Goal: Task Accomplishment & Management: Use online tool/utility

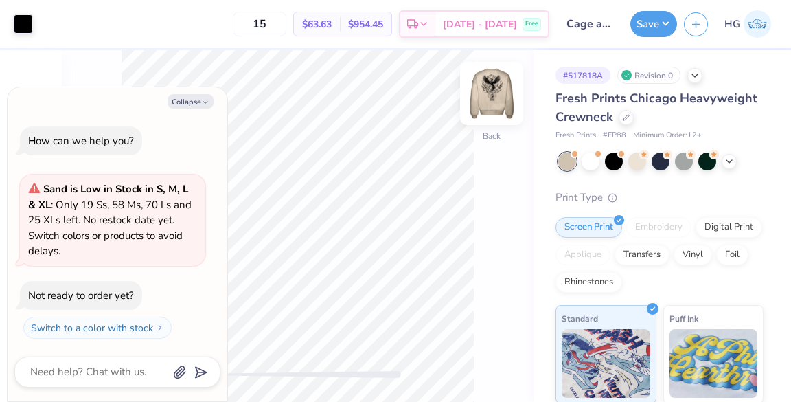
click at [506, 106] on img at bounding box center [491, 93] width 55 height 55
click at [206, 104] on icon "button" at bounding box center [205, 102] width 8 height 8
type textarea "x"
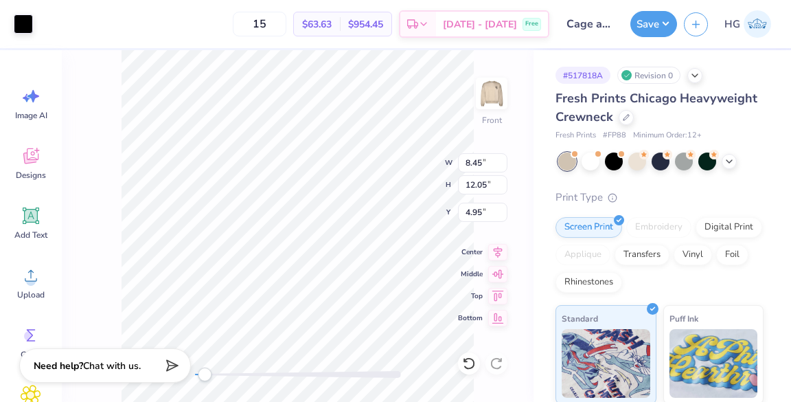
type input "8.45"
type input "12.05"
type input "4.95"
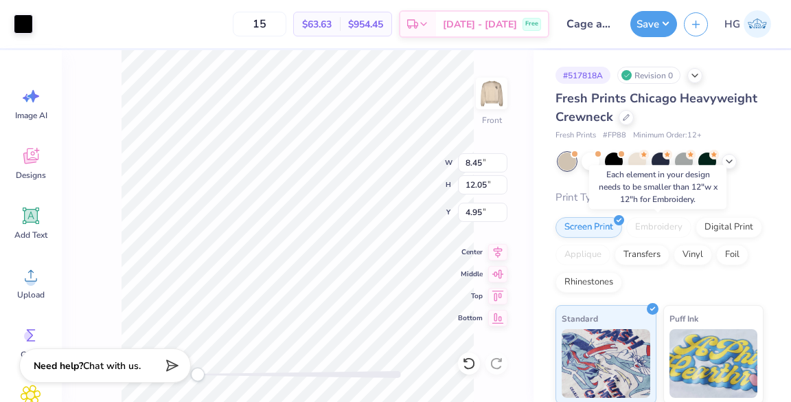
click at [651, 225] on div "Embroidery" at bounding box center [658, 227] width 65 height 21
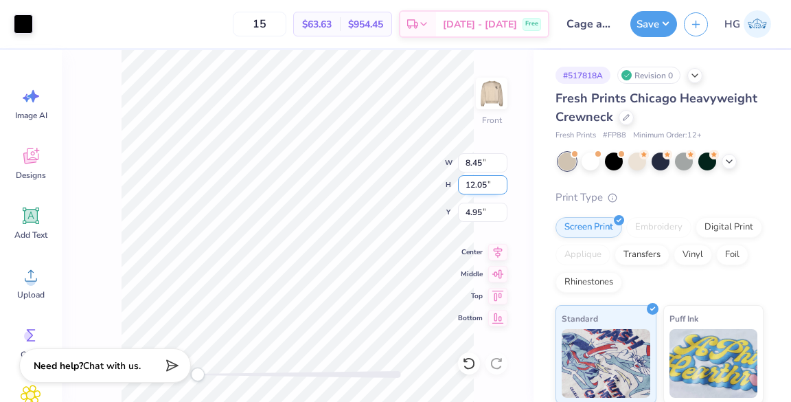
click at [482, 185] on input "12.05" at bounding box center [482, 184] width 49 height 19
type input "12"
type input "8.41"
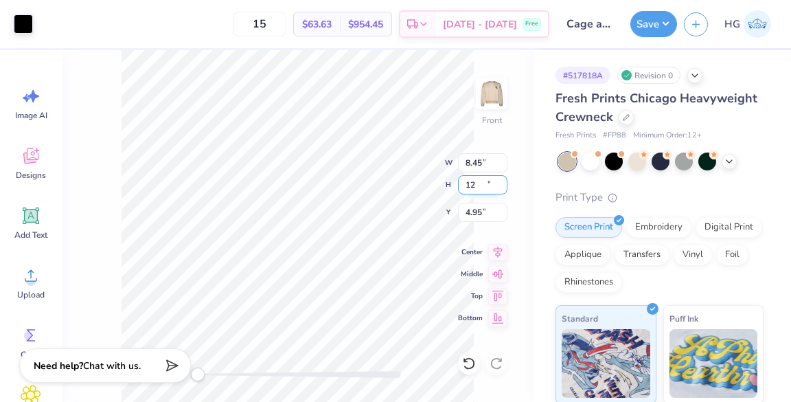
type input "12.00"
type input "3.03"
click at [662, 225] on div "Embroidery" at bounding box center [658, 225] width 65 height 21
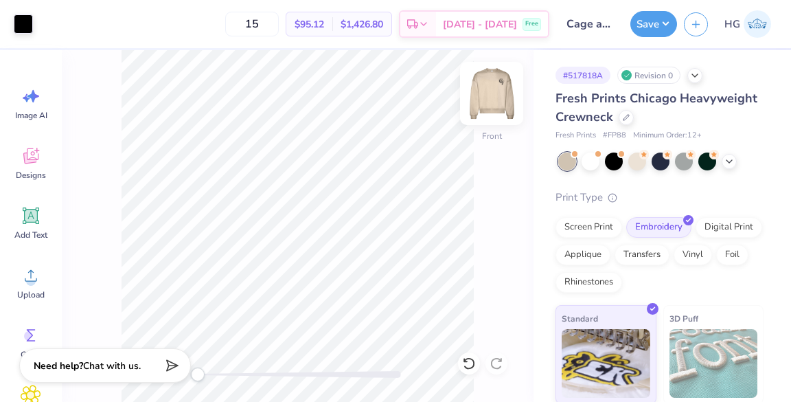
click at [488, 95] on img at bounding box center [491, 93] width 55 height 55
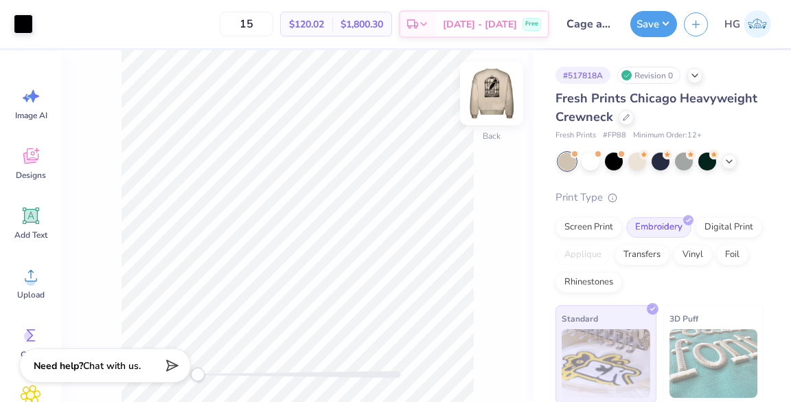
click at [482, 101] on img at bounding box center [491, 93] width 55 height 55
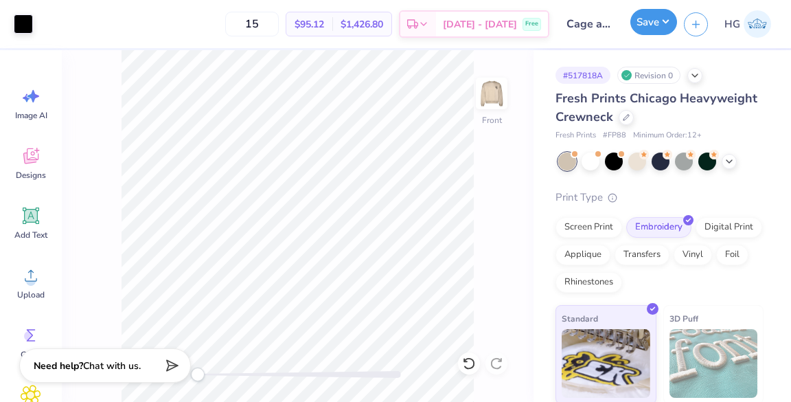
click at [670, 21] on button "Save" at bounding box center [654, 22] width 47 height 26
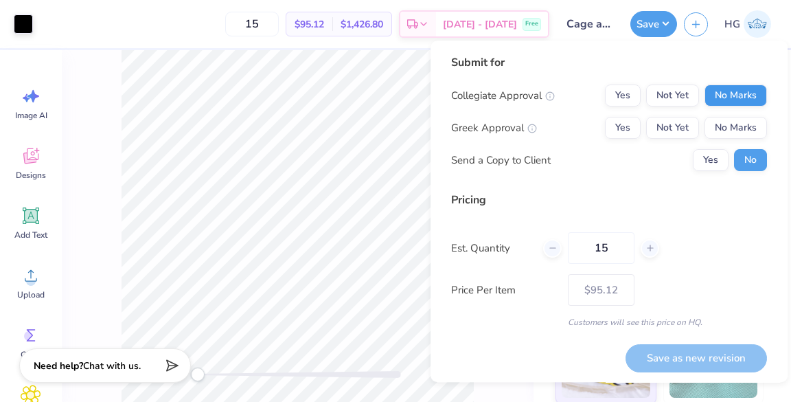
drag, startPoint x: 714, startPoint y: 83, endPoint x: 716, endPoint y: 93, distance: 10.5
click at [716, 93] on div "Submit for Collegiate Approval Yes Not Yet No Marks Greek Approval Yes Not Yet …" at bounding box center [609, 117] width 316 height 127
click at [716, 93] on button "No Marks" at bounding box center [736, 95] width 63 height 22
click at [716, 122] on button "No Marks" at bounding box center [736, 128] width 63 height 22
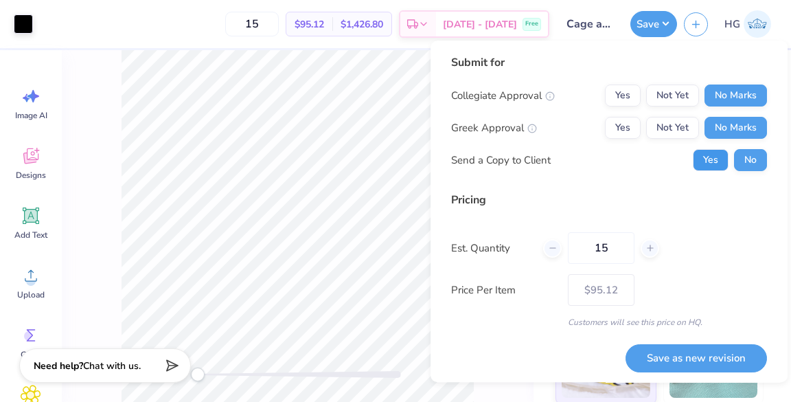
click at [702, 155] on button "Yes" at bounding box center [711, 160] width 36 height 22
click at [669, 307] on div "Pricing Est. Quantity 15 Price Per Item $95.12 Customers will see this price on…" at bounding box center [609, 260] width 316 height 137
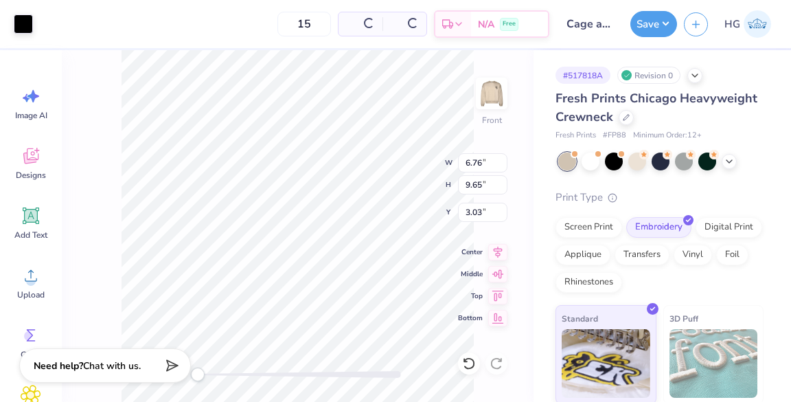
type input "6.76"
type input "9.65"
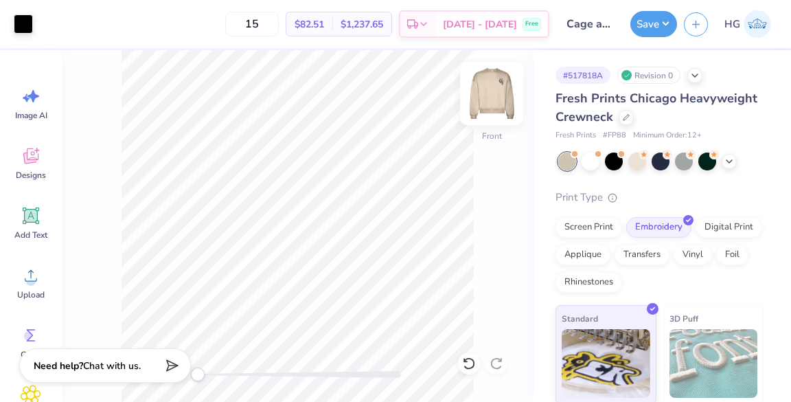
click at [482, 89] on img at bounding box center [491, 93] width 55 height 55
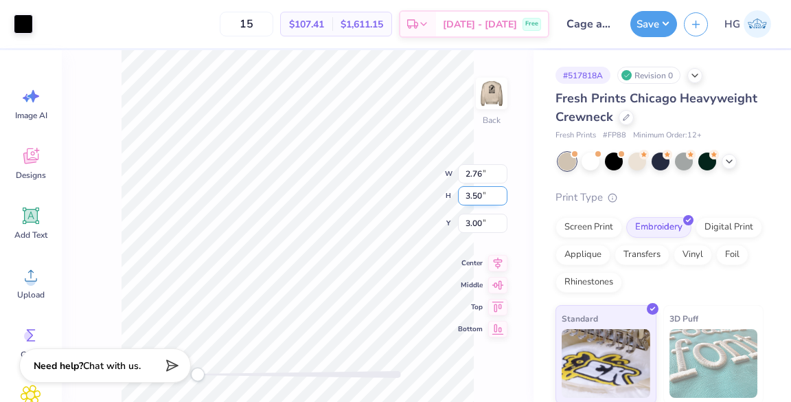
click at [468, 194] on input "3.50" at bounding box center [482, 195] width 49 height 19
type input "3.00"
type input "2.37"
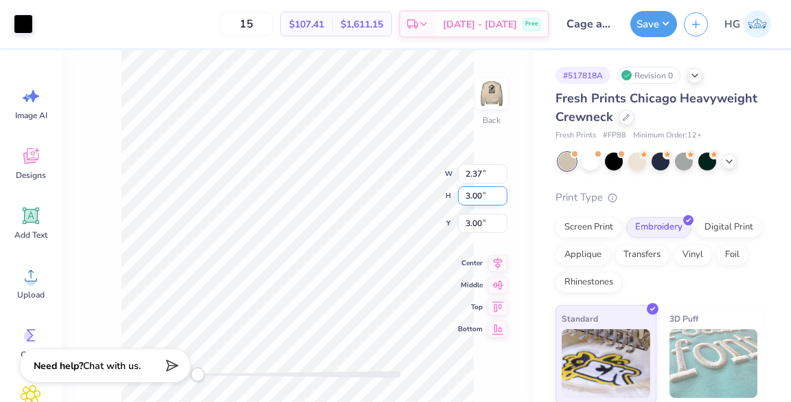
type input "3.25"
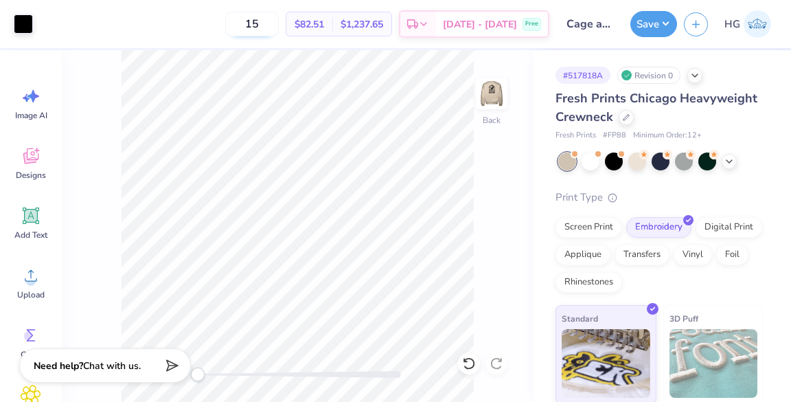
click at [279, 21] on input "15" at bounding box center [252, 24] width 54 height 25
type input "20"
click at [669, 27] on button "Save" at bounding box center [654, 22] width 47 height 26
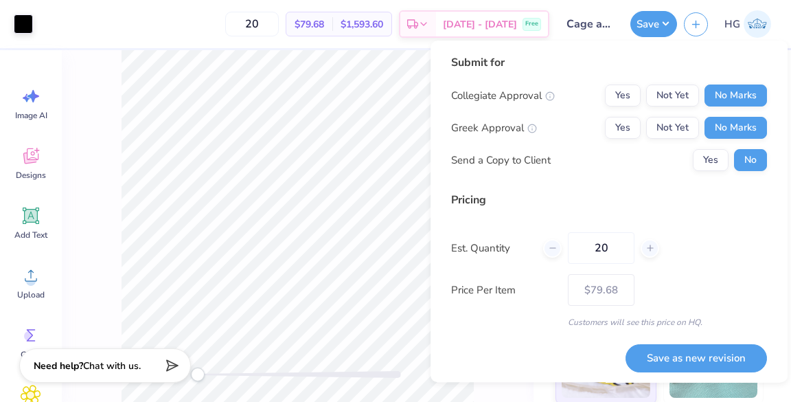
click at [703, 224] on div "Pricing Est. Quantity 20 Price Per Item $79.68 Customers will see this price on…" at bounding box center [609, 260] width 316 height 137
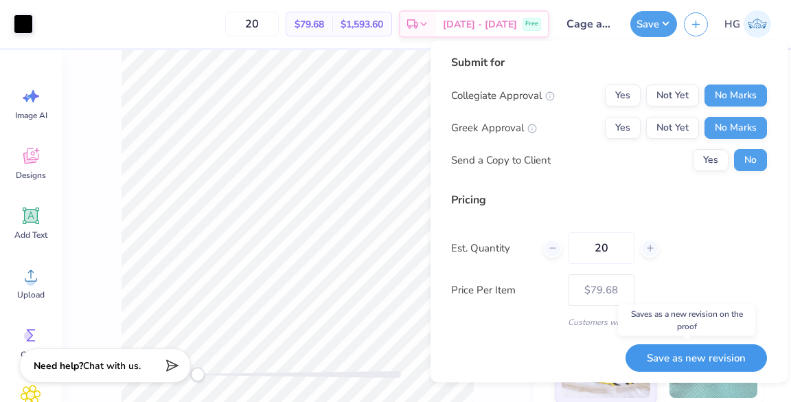
click at [685, 351] on button "Save as new revision" at bounding box center [697, 358] width 142 height 28
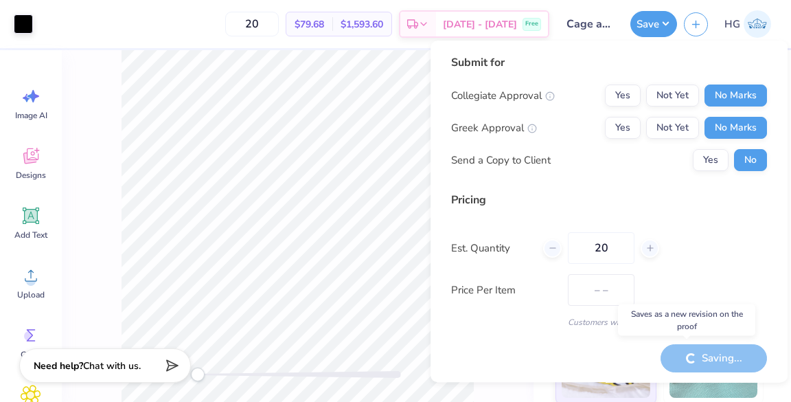
type input "$79.68"
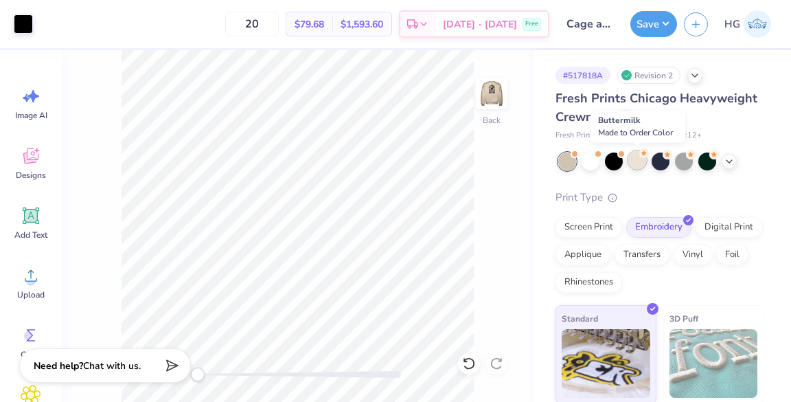
click at [635, 163] on div at bounding box center [638, 160] width 18 height 18
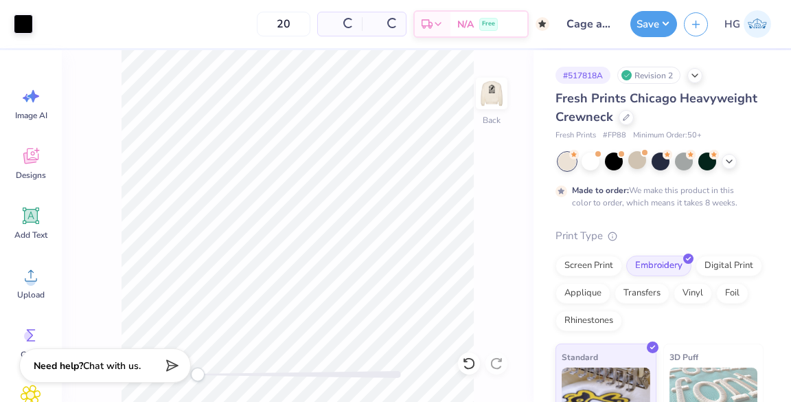
type input "50"
type textarea "x"
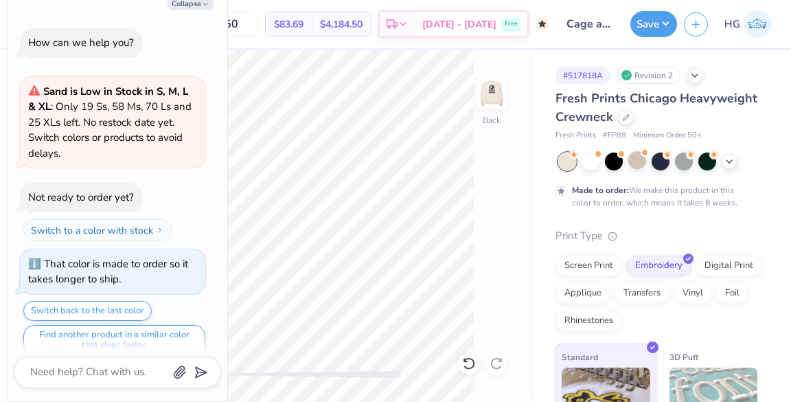
scroll to position [15, 0]
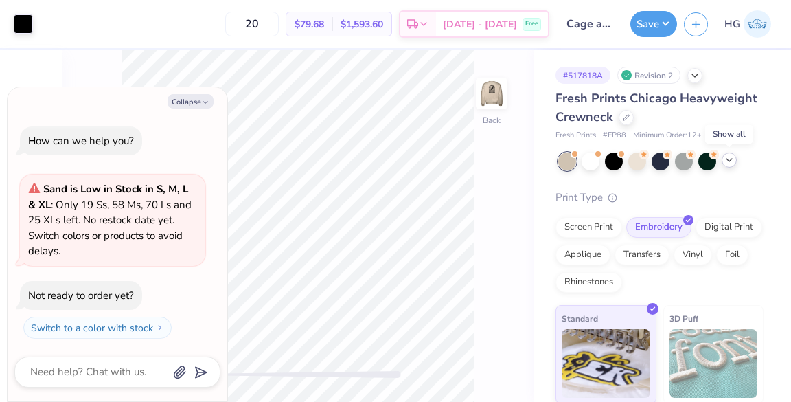
click at [728, 163] on icon at bounding box center [729, 160] width 11 height 11
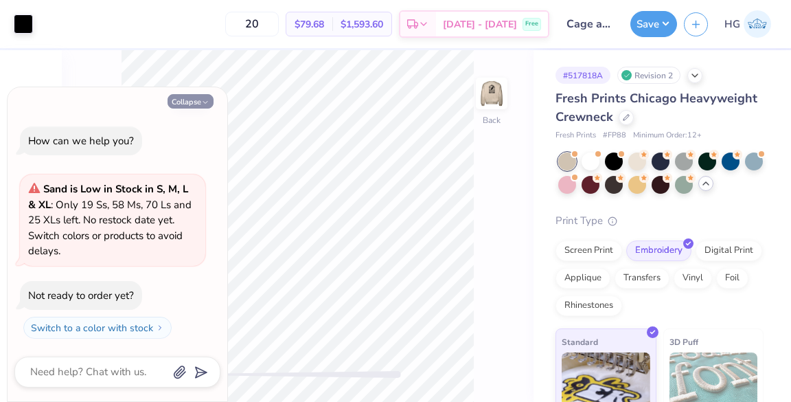
click at [201, 106] on button "Collapse" at bounding box center [191, 101] width 46 height 14
type textarea "x"
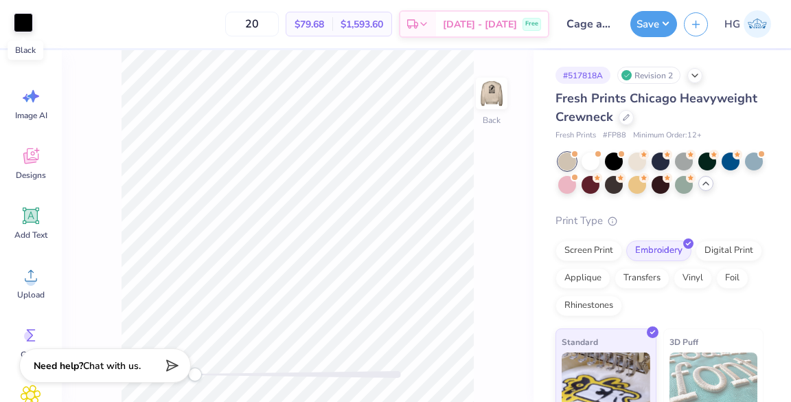
click at [27, 29] on div at bounding box center [23, 22] width 19 height 19
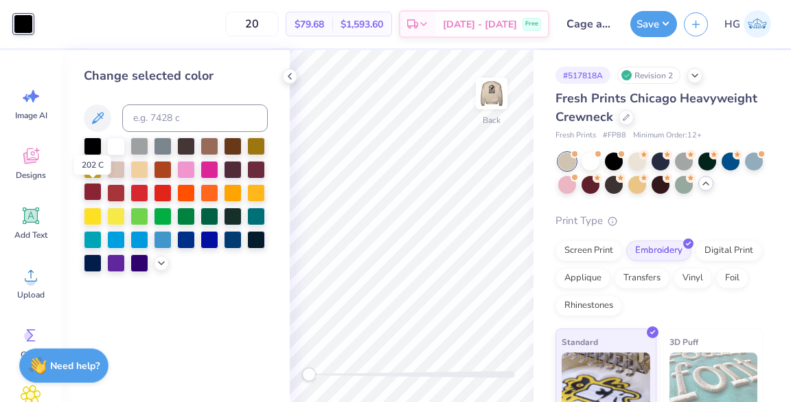
click at [99, 192] on div at bounding box center [93, 192] width 18 height 18
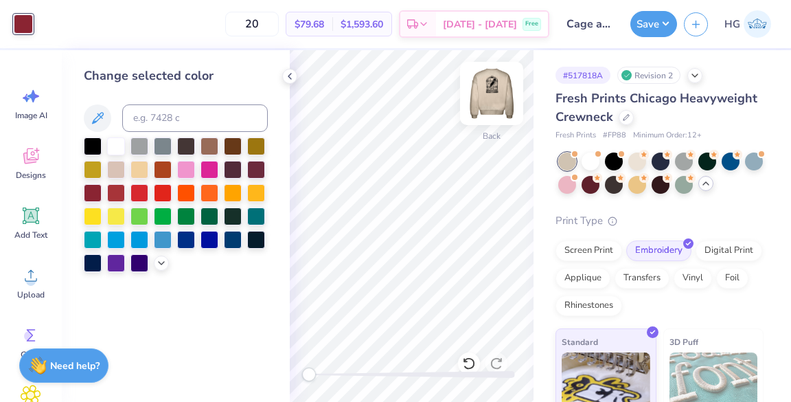
click at [497, 88] on img at bounding box center [491, 93] width 55 height 55
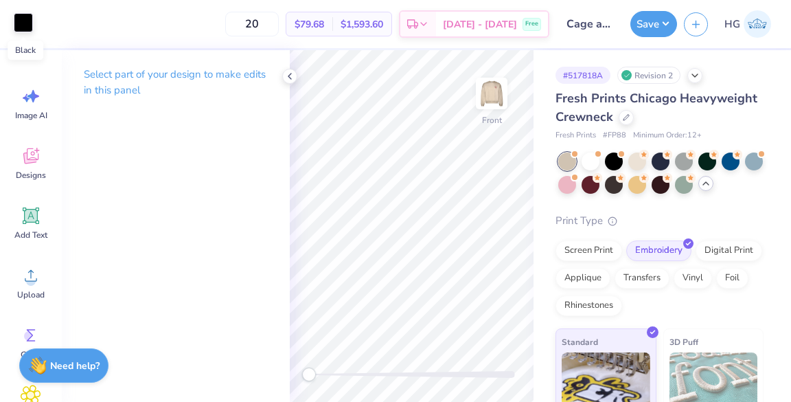
click at [31, 29] on div at bounding box center [23, 22] width 19 height 19
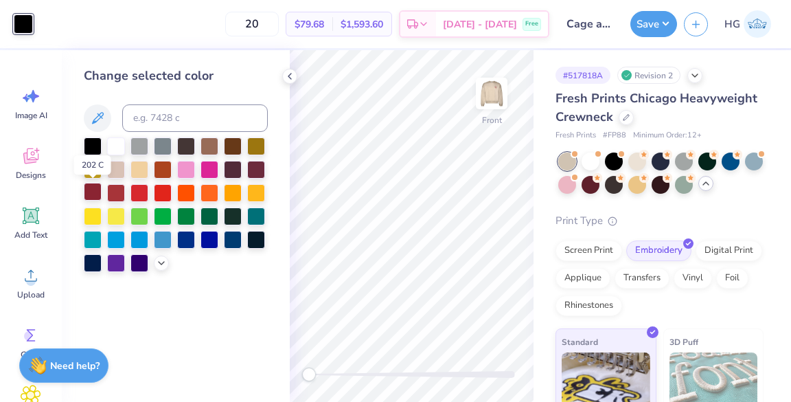
click at [101, 190] on div at bounding box center [93, 192] width 18 height 18
click at [653, 30] on button "Save" at bounding box center [654, 22] width 47 height 26
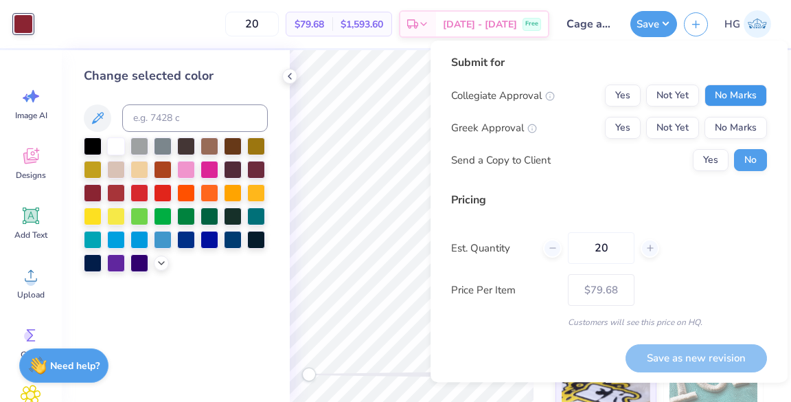
click at [740, 103] on button "No Marks" at bounding box center [736, 95] width 63 height 22
click at [740, 126] on button "No Marks" at bounding box center [736, 128] width 63 height 22
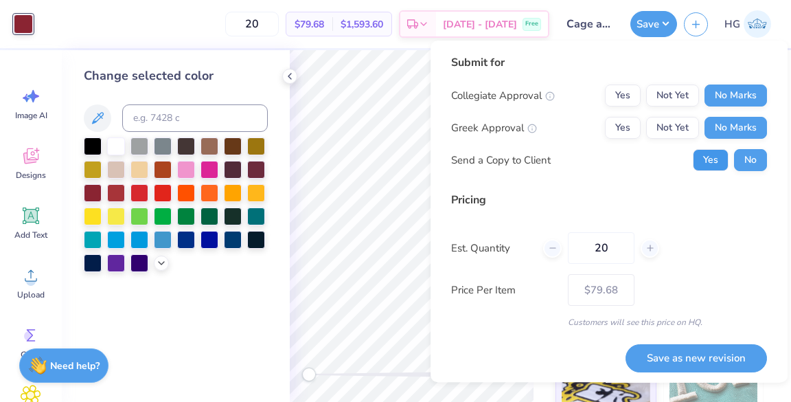
click at [706, 168] on button "Yes" at bounding box center [711, 160] width 36 height 22
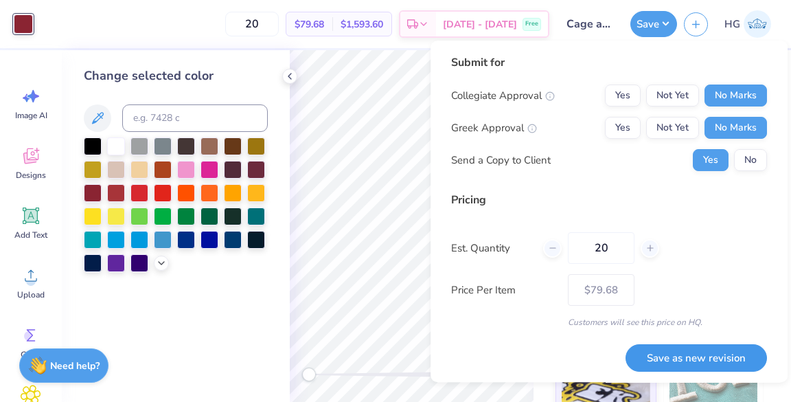
click at [697, 350] on button "Save as new revision" at bounding box center [697, 358] width 142 height 28
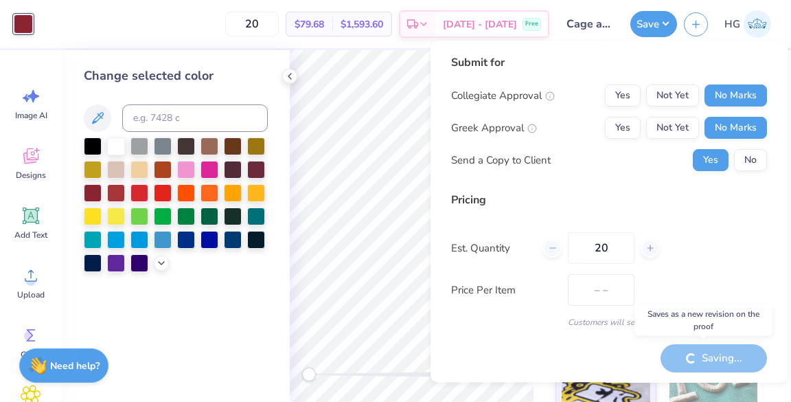
type input "$79.68"
